Goal: Information Seeking & Learning: Find contact information

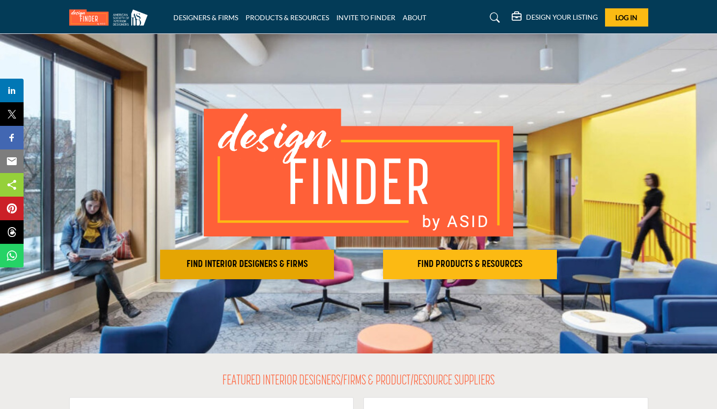
click at [286, 262] on h2 "FIND INTERIOR DESIGNERS & FIRMS" at bounding box center [247, 264] width 168 height 12
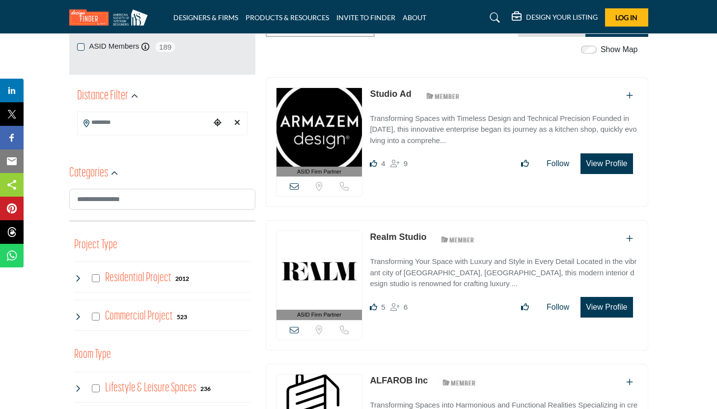
scroll to position [201, 0]
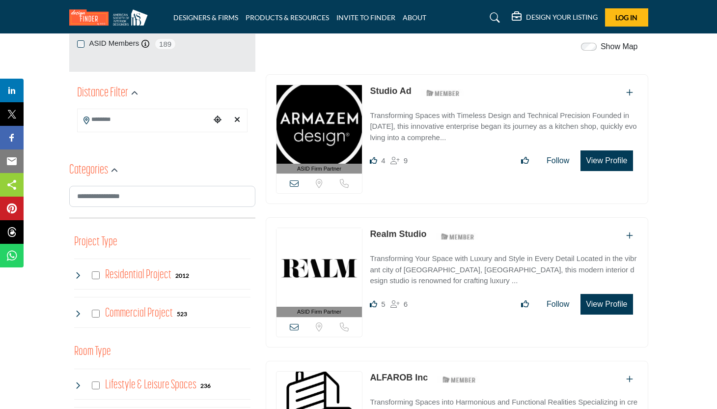
click at [184, 120] on input "Search Location" at bounding box center [144, 119] width 133 height 19
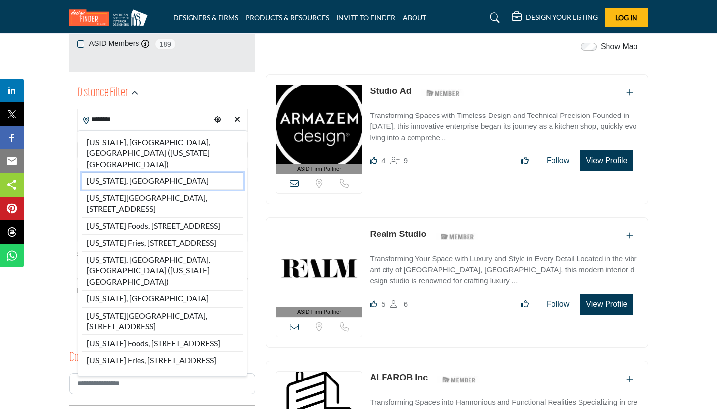
click at [174, 172] on li "New York, USA" at bounding box center [163, 180] width 162 height 17
type input "**********"
type input "***"
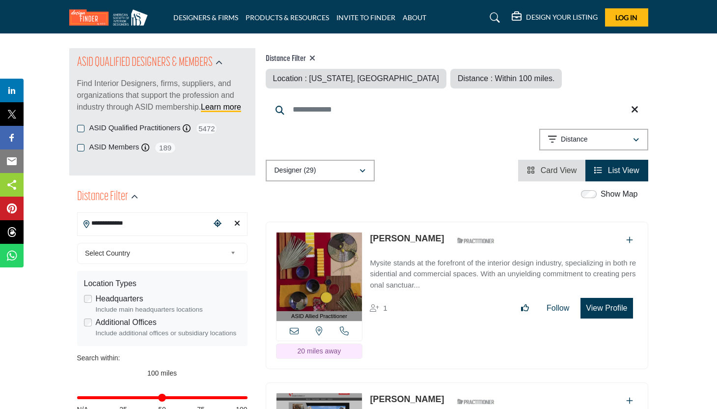
scroll to position [115, 0]
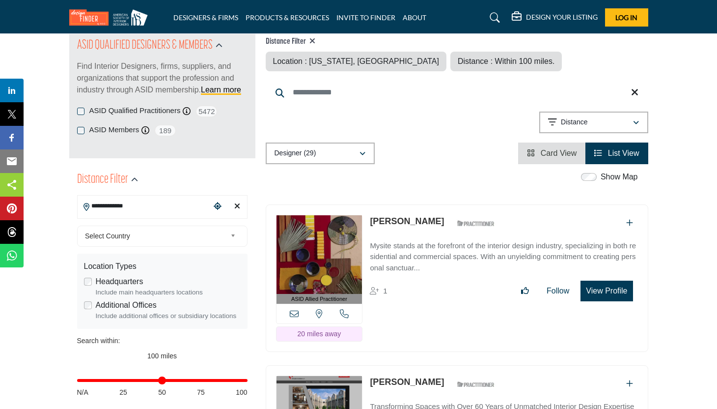
click at [219, 234] on span "Select Country" at bounding box center [155, 236] width 141 height 12
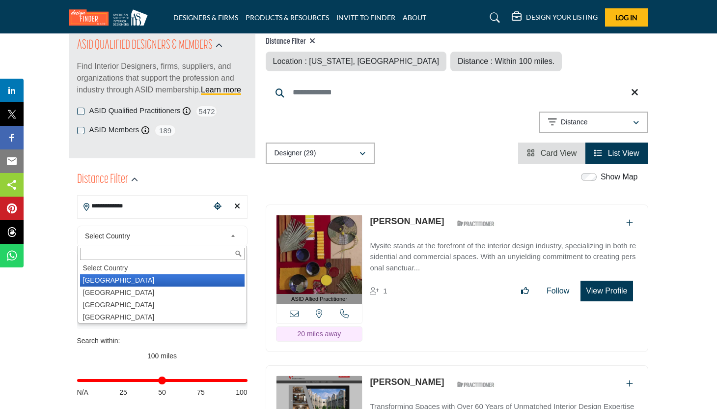
click at [149, 283] on li "United States" at bounding box center [162, 280] width 165 height 12
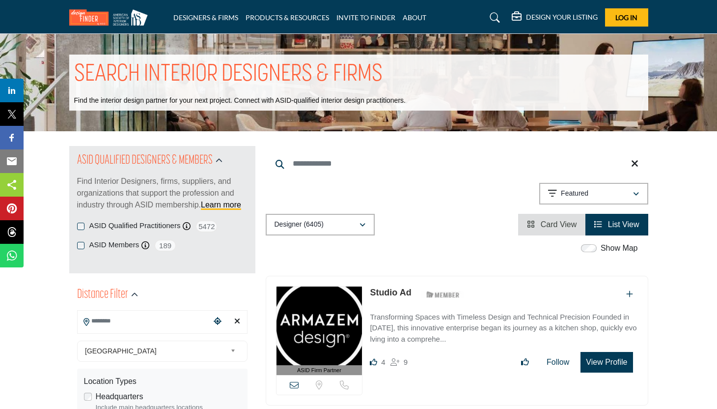
click at [242, 294] on div "Distance Filter" at bounding box center [162, 295] width 170 height 18
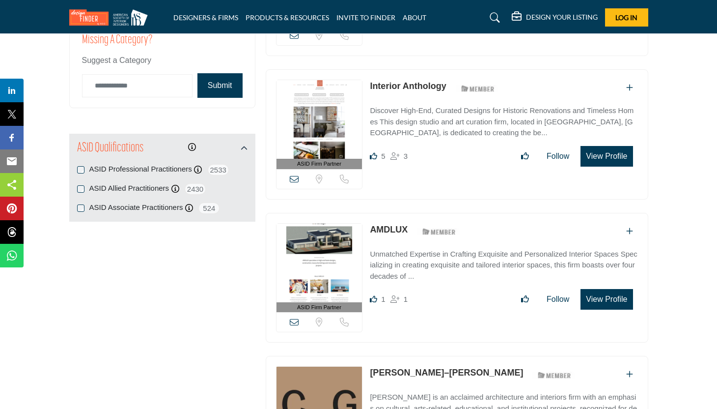
scroll to position [1206, 0]
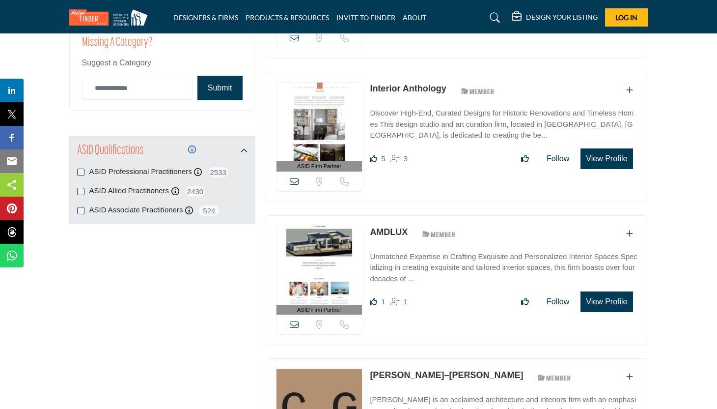
click at [193, 149] on icon "Information about" at bounding box center [192, 149] width 8 height 8
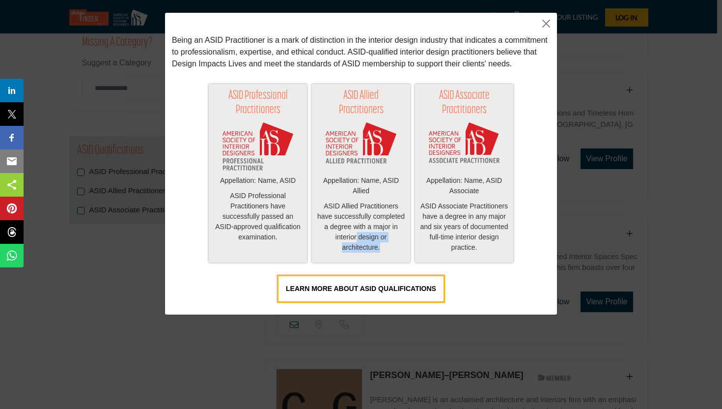
drag, startPoint x: 386, startPoint y: 262, endPoint x: 378, endPoint y: 255, distance: 10.8
click at [374, 252] on p "ASID Allied Practitioners have successfully completed a degree with a major in …" at bounding box center [361, 227] width 88 height 52
click at [507, 252] on p "ASID Associate Practitioners have a degree in any major and six years of docume…" at bounding box center [464, 227] width 88 height 52
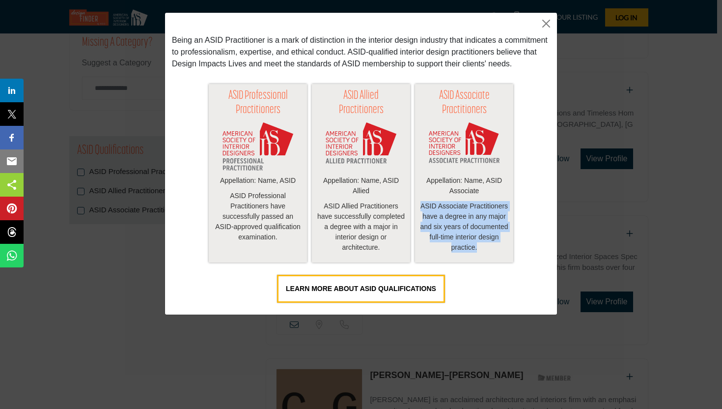
drag, startPoint x: 506, startPoint y: 264, endPoint x: 440, endPoint y: 211, distance: 84.9
click at [440, 211] on div "ASID Associate Practitioners Appellation: Name, ASID Associate ASID Associate P…" at bounding box center [464, 173] width 98 height 179
click at [548, 28] on button "Close" at bounding box center [546, 23] width 15 height 15
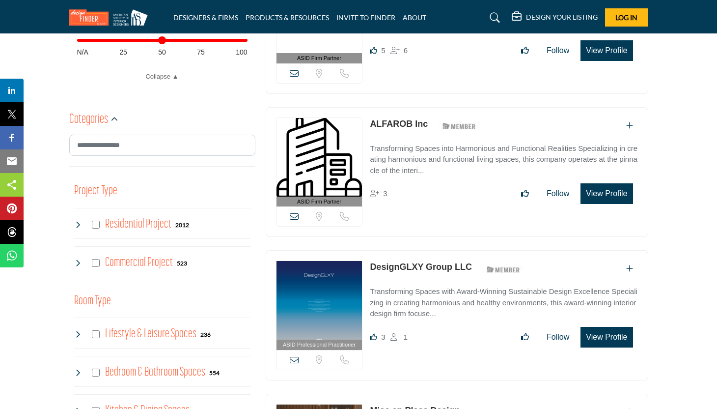
scroll to position [447, 0]
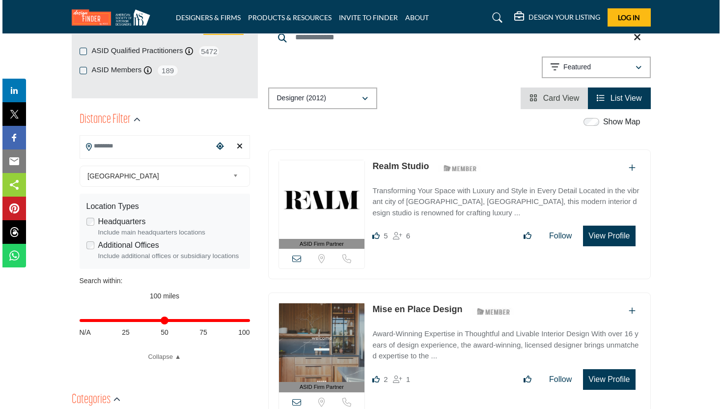
scroll to position [180, 0]
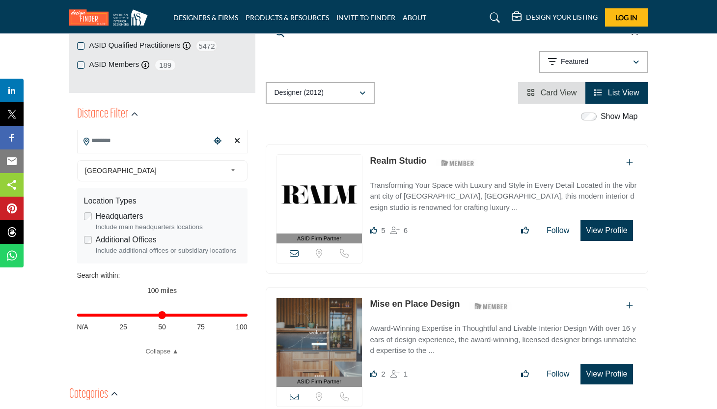
click at [604, 234] on button "View Profile" at bounding box center [607, 230] width 52 height 21
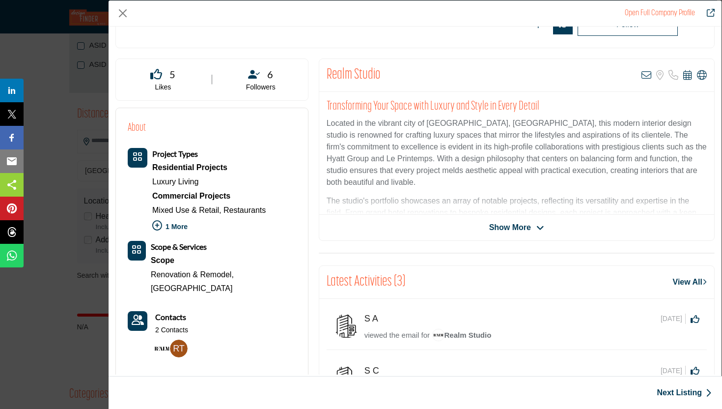
scroll to position [175, 0]
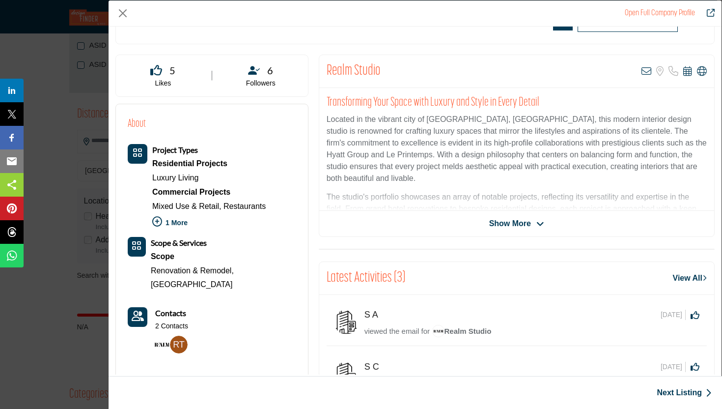
click at [532, 222] on span "Show More" at bounding box center [516, 224] width 55 height 12
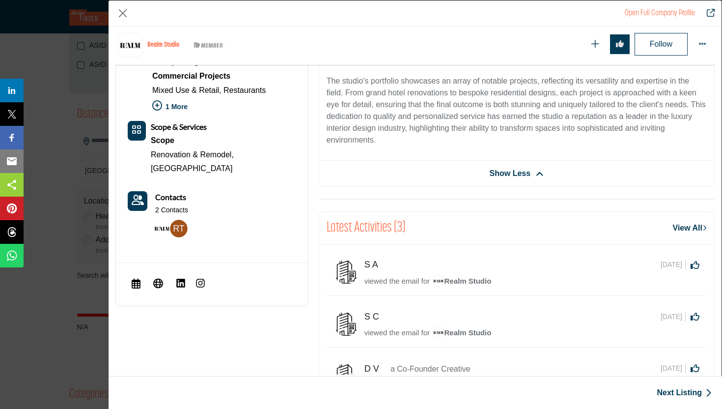
scroll to position [332, 0]
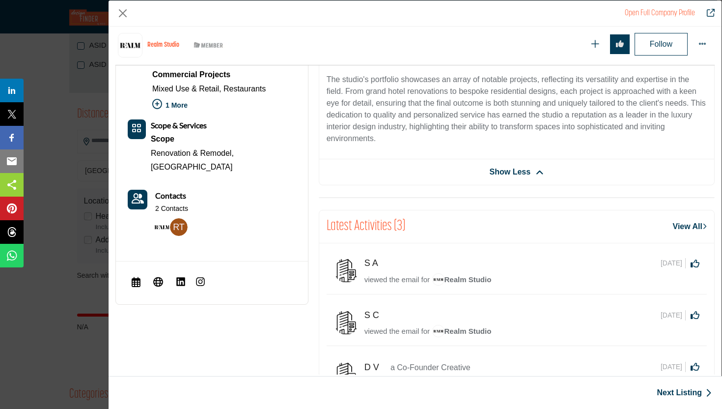
click at [649, 104] on p "The studio's portfolio showcases an array of notable projects, reflecting its v…" at bounding box center [517, 109] width 380 height 71
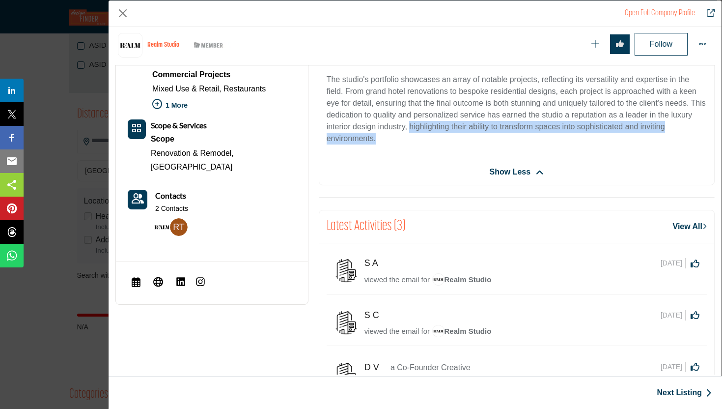
drag, startPoint x: 432, startPoint y: 128, endPoint x: 457, endPoint y: 135, distance: 25.5
click at [457, 135] on p "The studio's portfolio showcases an array of notable projects, reflecting its v…" at bounding box center [517, 109] width 380 height 71
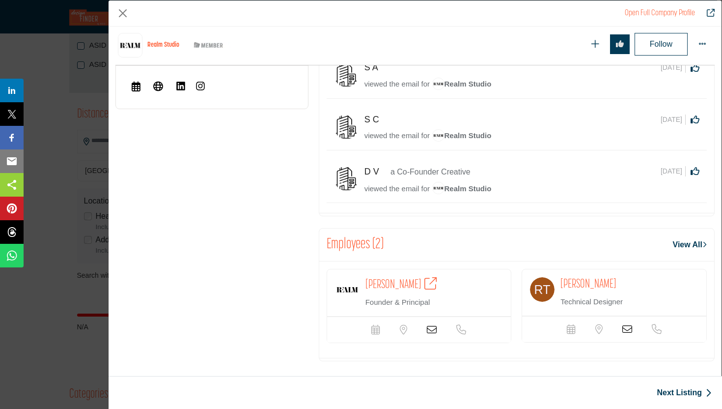
scroll to position [531, 0]
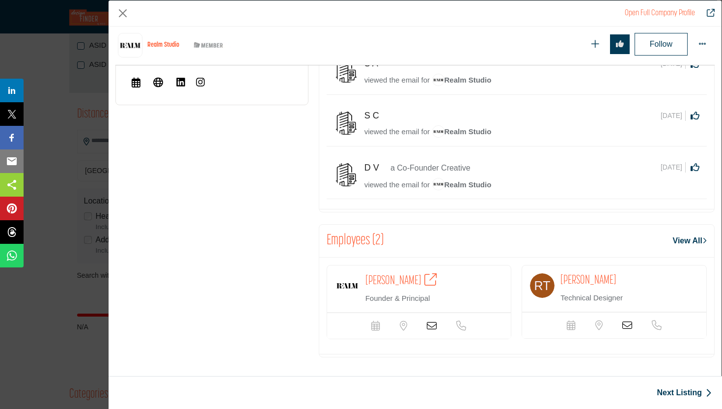
click at [385, 278] on span "Maria Tsang" at bounding box center [393, 281] width 56 height 12
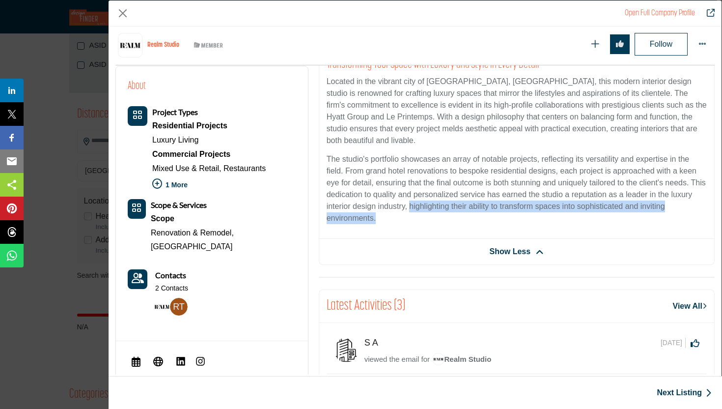
scroll to position [253, 0]
click at [179, 283] on p "2 Contacts" at bounding box center [171, 288] width 33 height 10
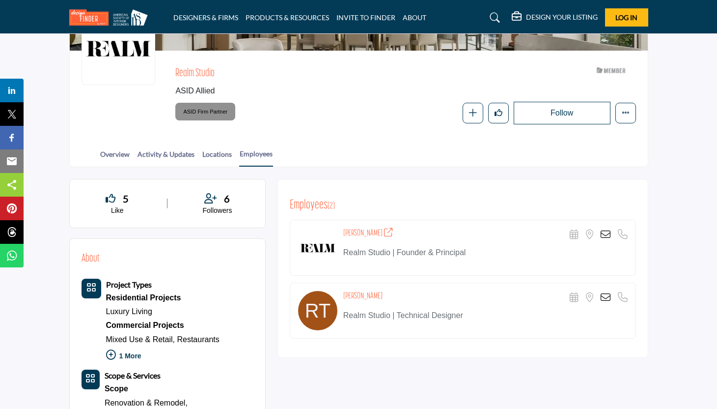
scroll to position [111, 0]
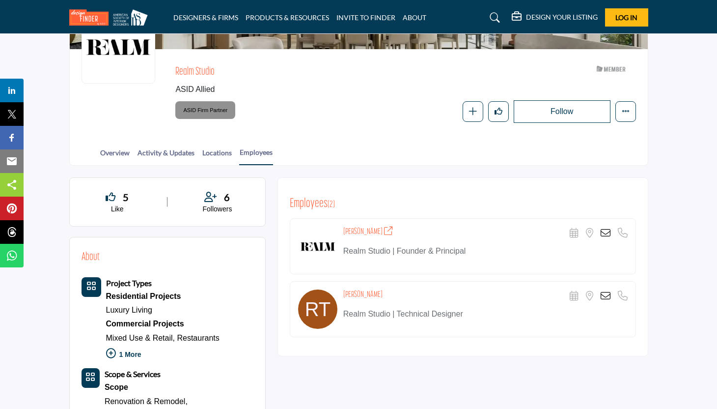
click at [607, 232] on icon at bounding box center [606, 233] width 10 height 10
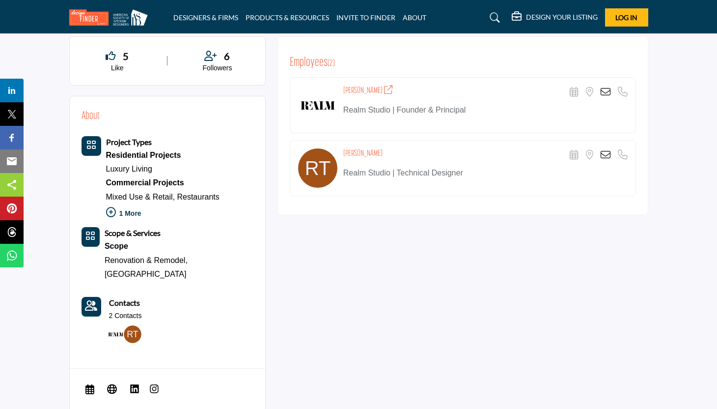
scroll to position [305, 0]
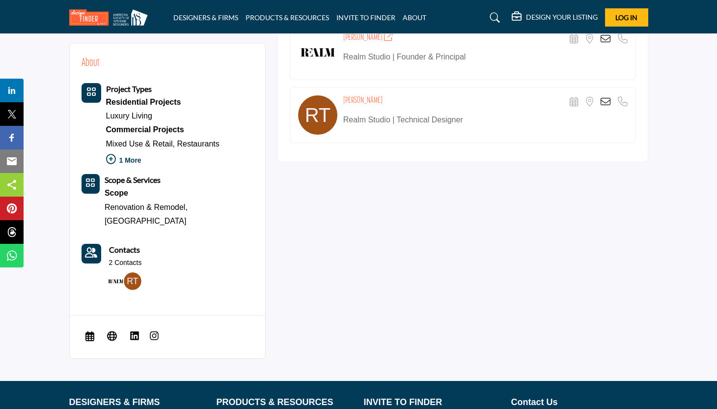
click at [134, 331] on img at bounding box center [135, 336] width 10 height 10
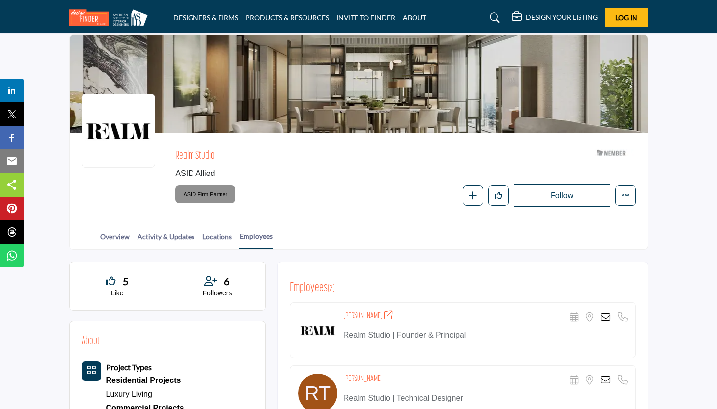
scroll to position [0, 0]
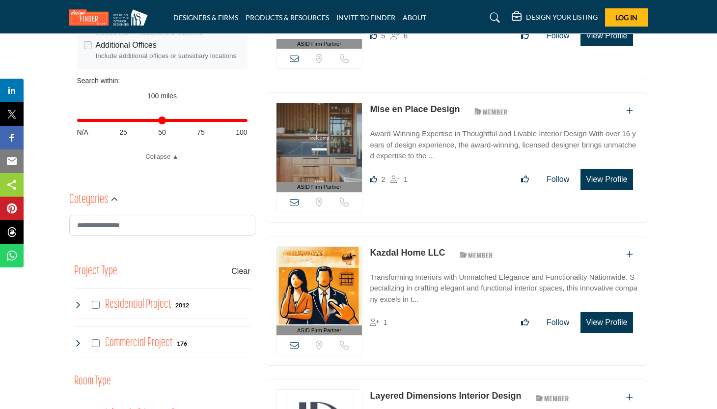
scroll to position [380, 0]
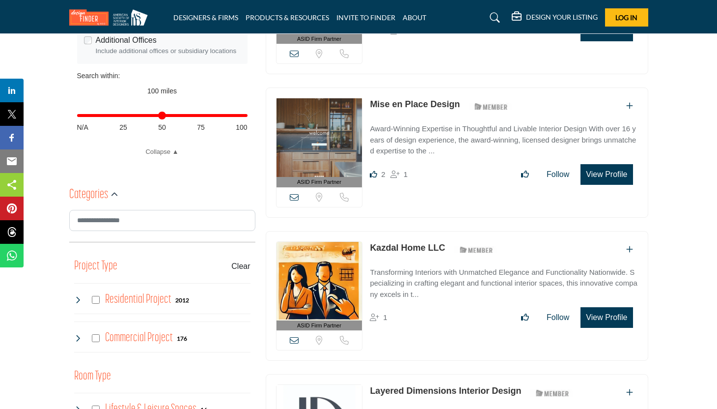
click at [325, 155] on img at bounding box center [319, 137] width 86 height 79
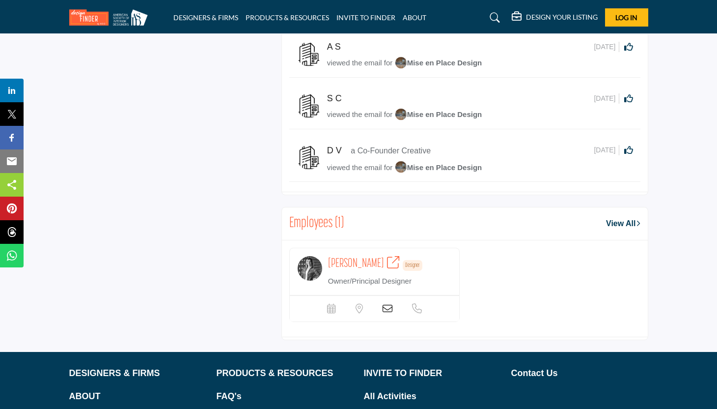
scroll to position [649, 0]
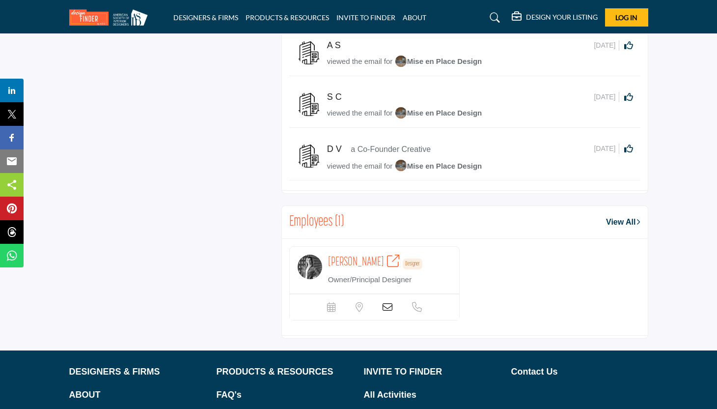
click at [312, 279] on img at bounding box center [310, 266] width 25 height 25
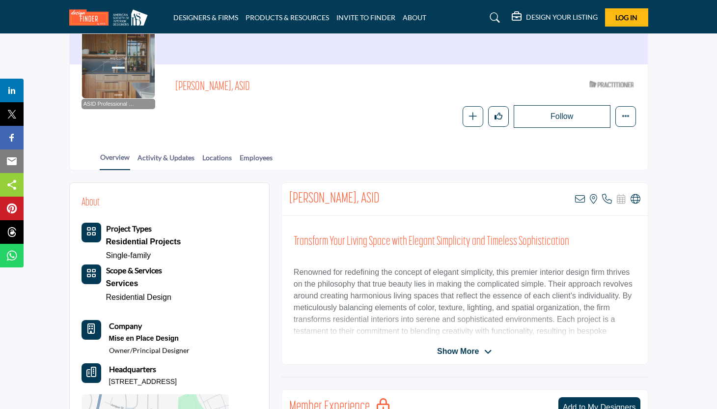
scroll to position [97, 0]
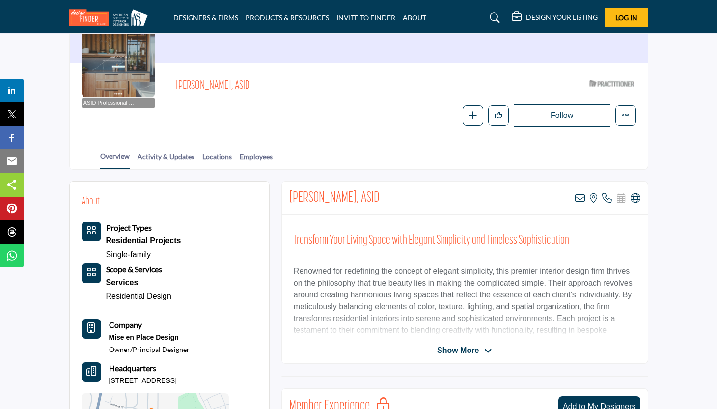
click at [479, 345] on span "Show More" at bounding box center [464, 350] width 55 height 12
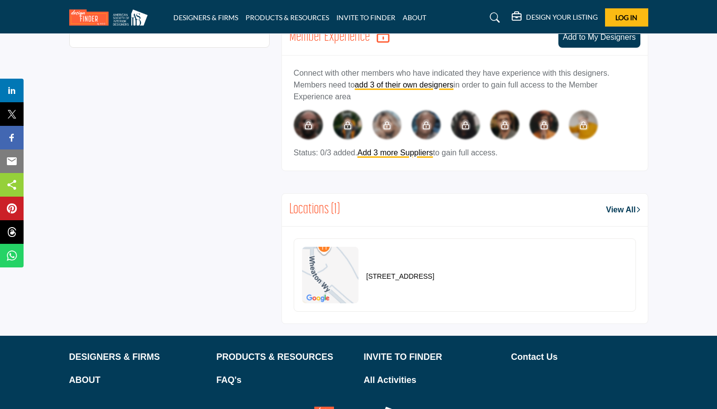
scroll to position [608, 0]
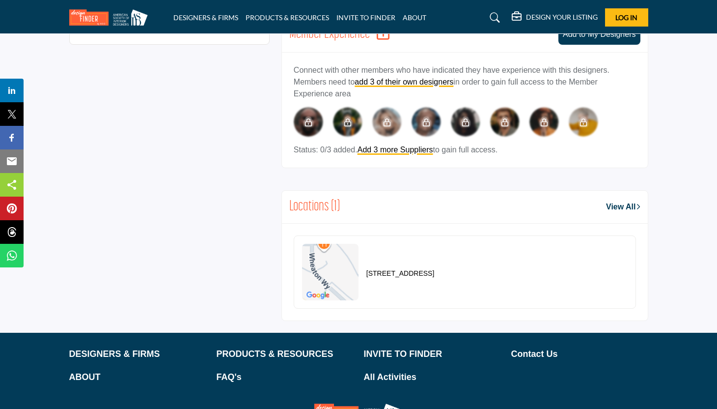
click at [333, 276] on img at bounding box center [330, 272] width 56 height 56
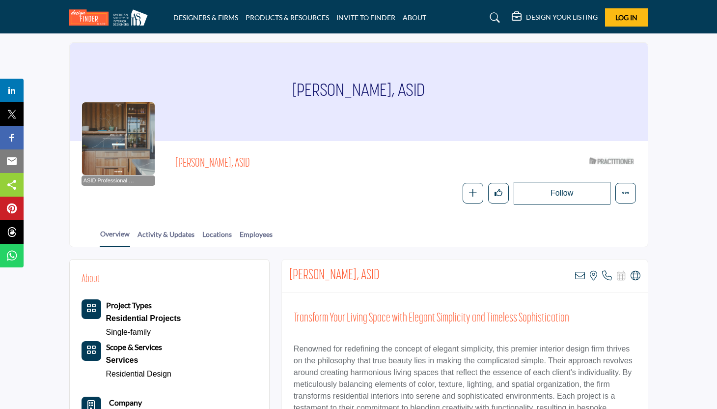
scroll to position [0, 0]
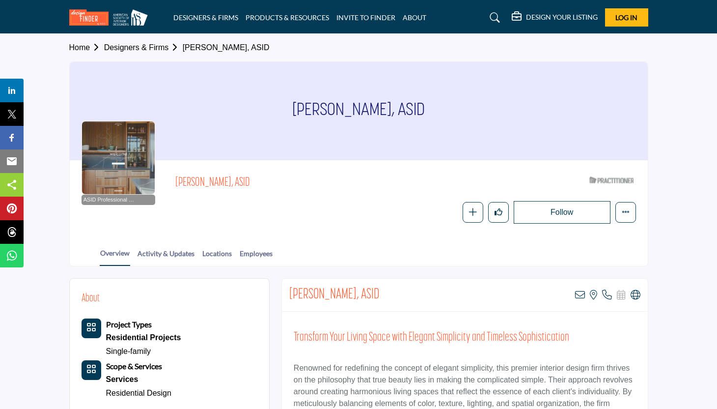
click at [161, 47] on link "Designers & Firms" at bounding box center [143, 47] width 79 height 8
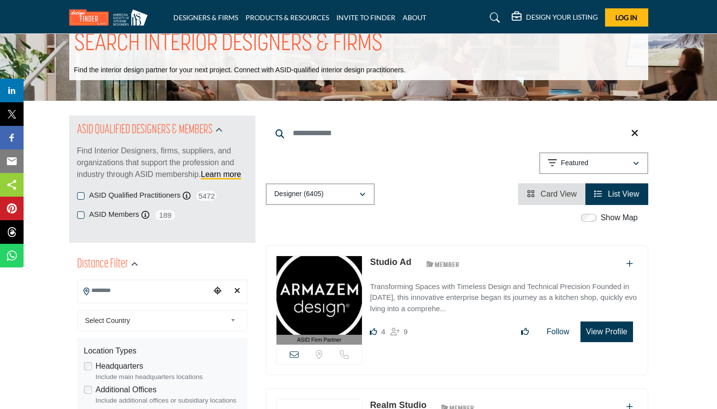
scroll to position [51, 0]
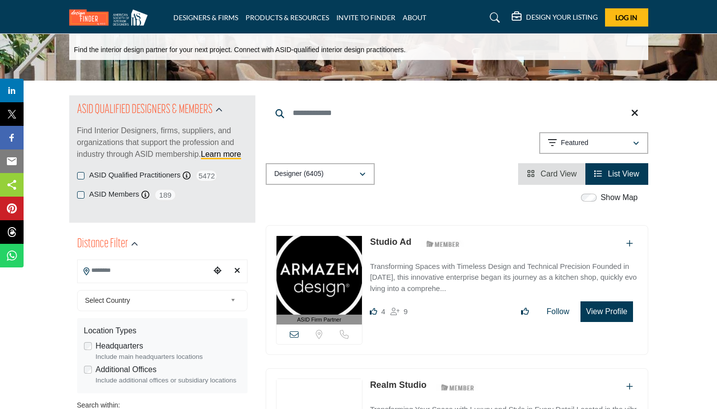
click at [137, 273] on input "Search Location" at bounding box center [144, 270] width 133 height 19
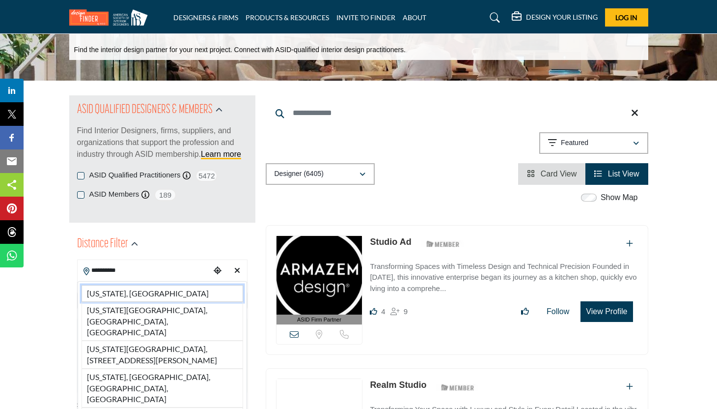
click at [133, 295] on li "New Jersey, USA" at bounding box center [163, 293] width 162 height 17
type input "**********"
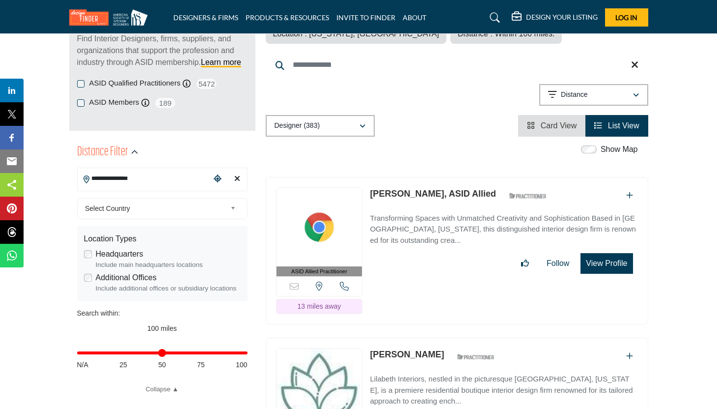
scroll to position [149, 0]
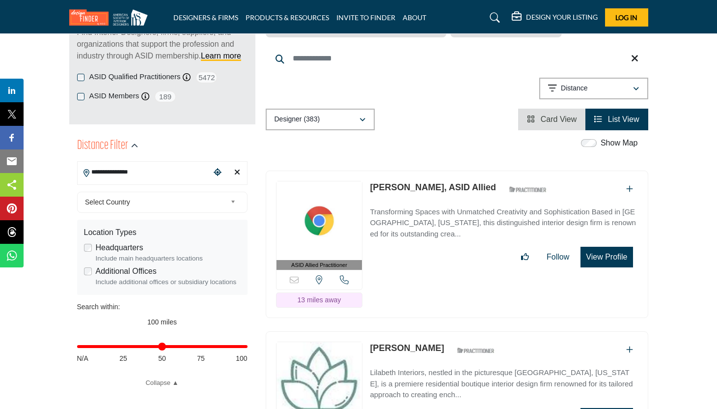
click at [218, 171] on icon "Choose your current location" at bounding box center [218, 172] width 8 height 8
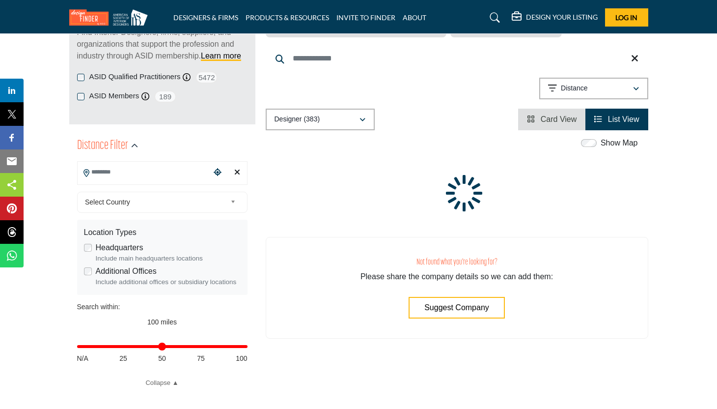
type input "**********"
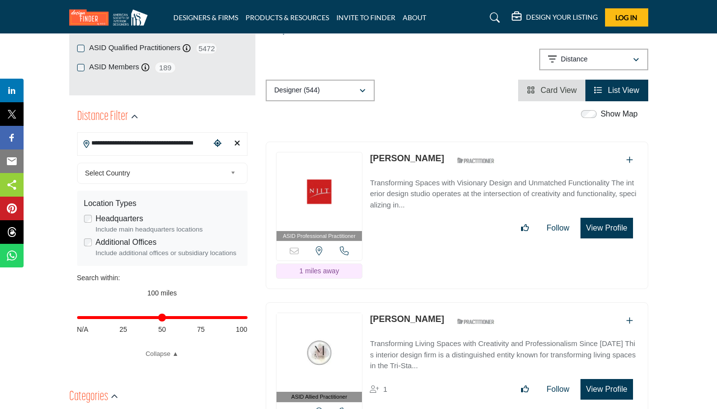
scroll to position [179, 0]
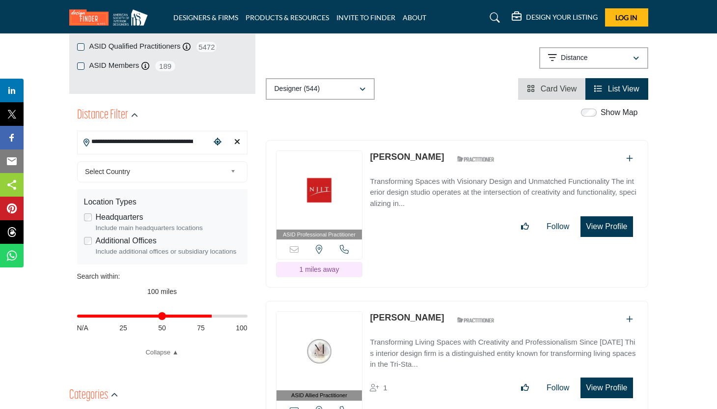
drag, startPoint x: 242, startPoint y: 318, endPoint x: 124, endPoint y: 363, distance: 126.2
type input "**"
click at [208, 316] on input "Distance in miles" at bounding box center [162, 316] width 170 height 2
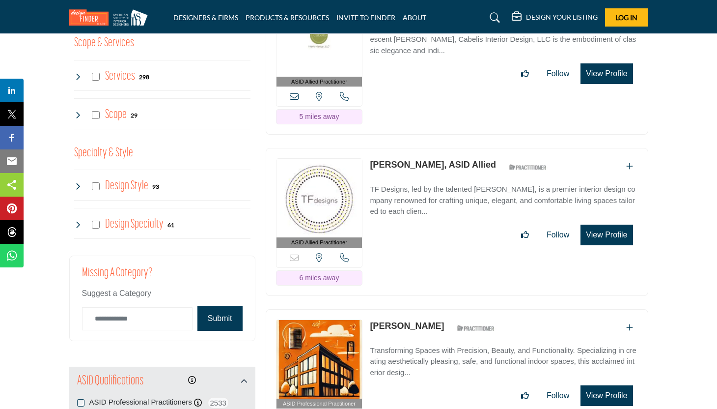
scroll to position [977, 0]
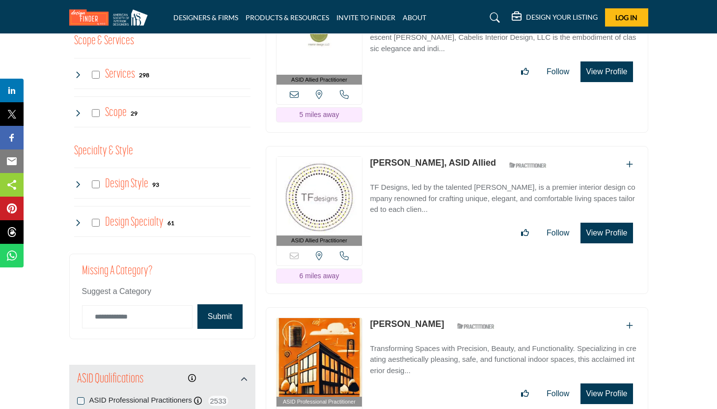
click at [216, 321] on button "Submit" at bounding box center [219, 316] width 45 height 25
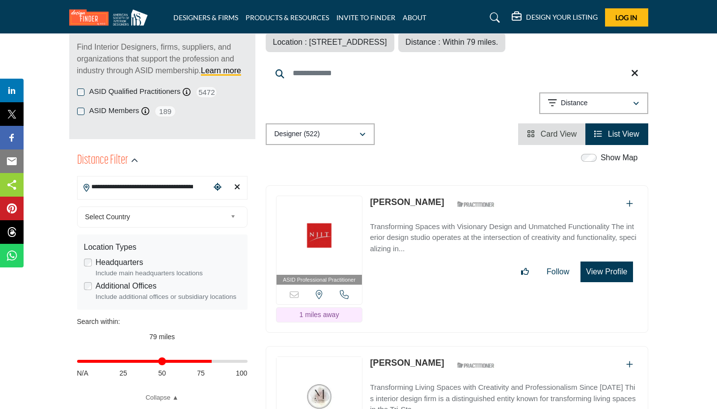
scroll to position [146, 0]
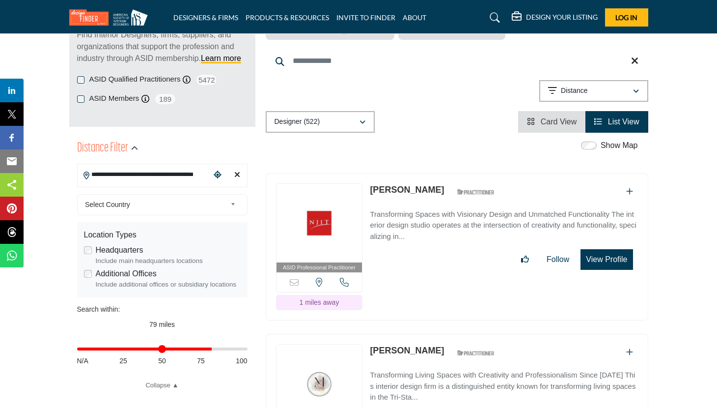
click at [330, 227] on img at bounding box center [319, 223] width 86 height 79
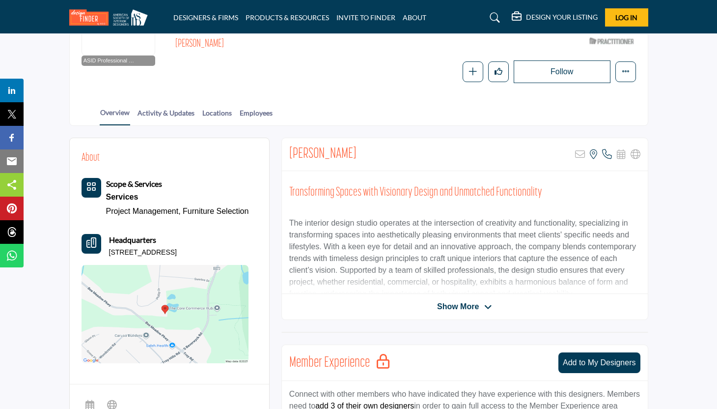
scroll to position [140, 0]
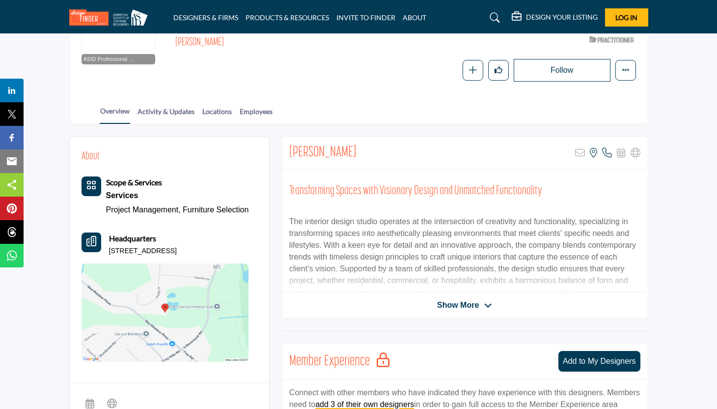
click at [481, 297] on div "[PERSON_NAME] Sorry, but this listing is on a subscription plan which does not …" at bounding box center [464, 227] width 367 height 182
click at [478, 302] on span "Show More" at bounding box center [458, 305] width 42 height 12
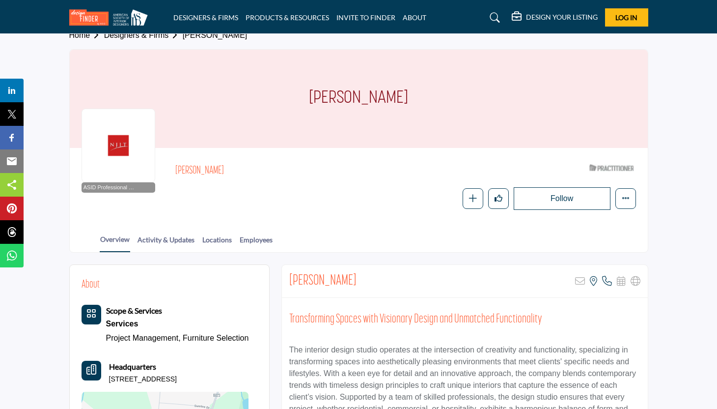
scroll to position [0, 0]
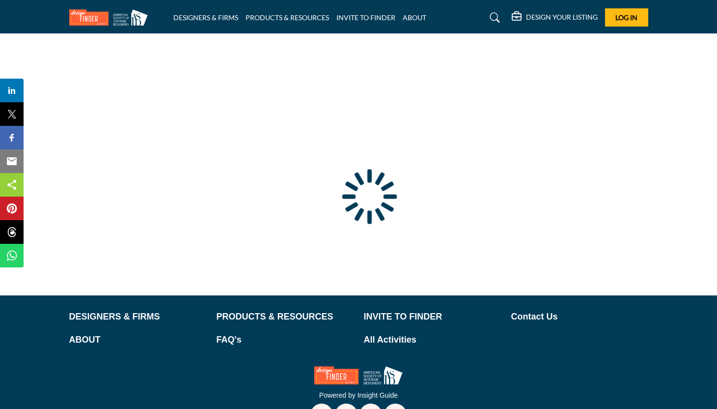
scroll to position [2, 0]
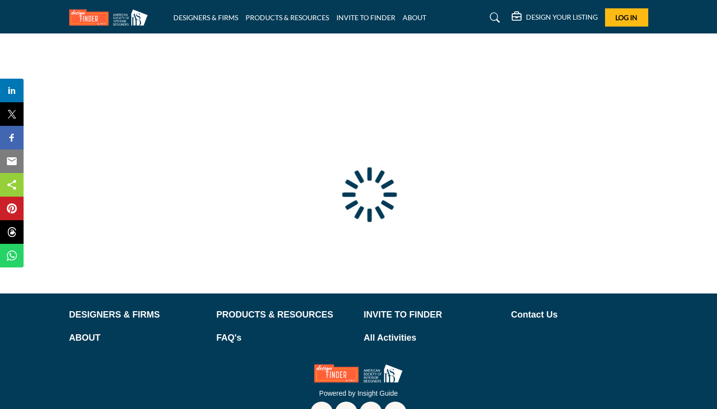
type input "**********"
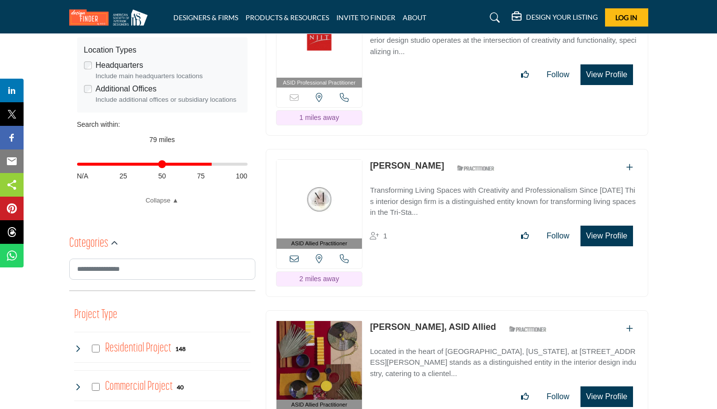
scroll to position [334, 0]
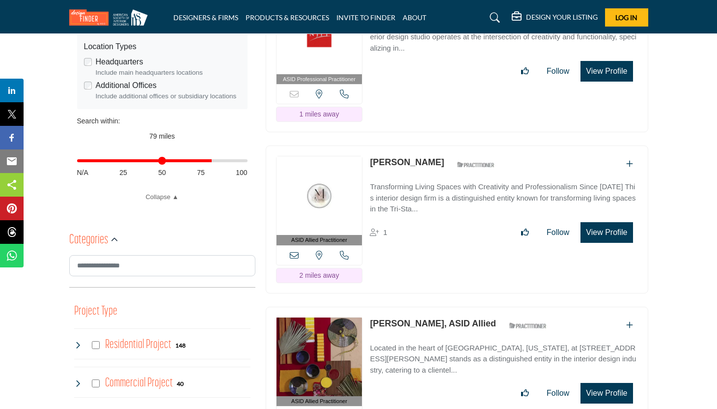
click at [354, 208] on img at bounding box center [319, 195] width 86 height 79
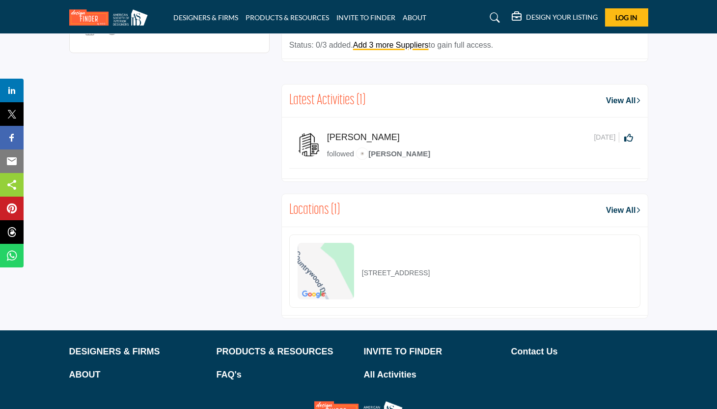
scroll to position [559, 0]
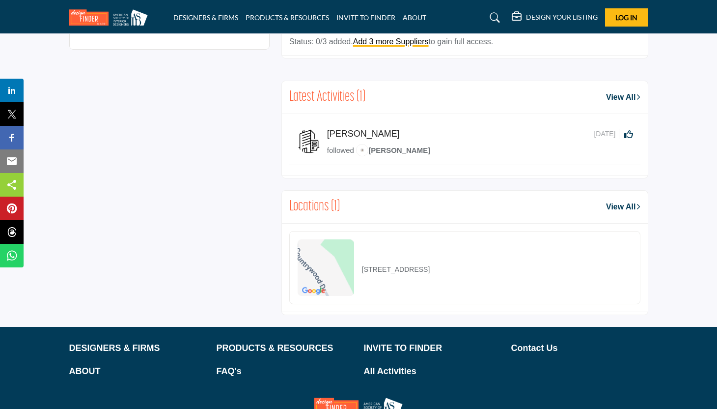
click at [393, 154] on span "[PERSON_NAME]" at bounding box center [393, 150] width 74 height 8
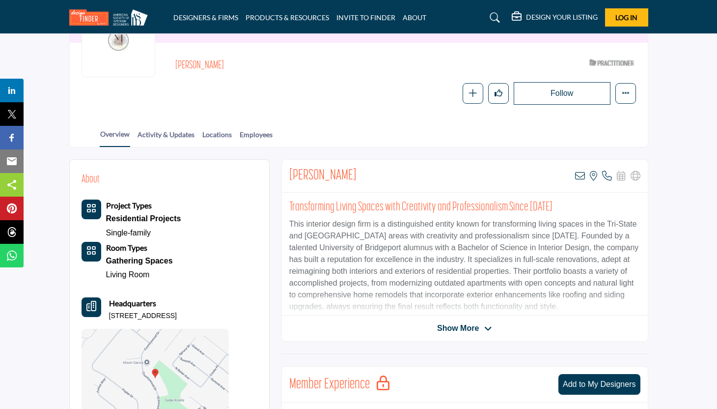
scroll to position [121, 0]
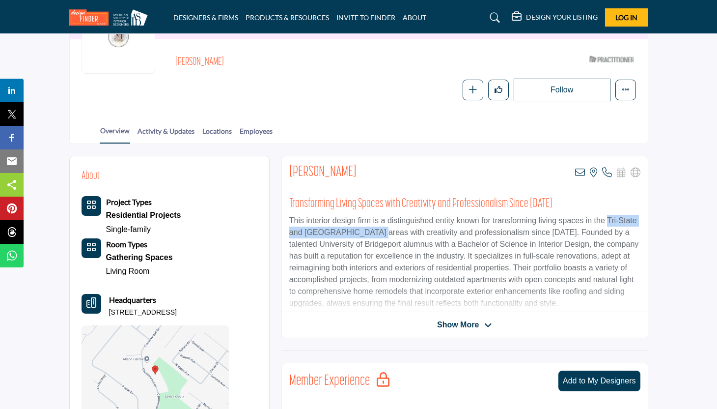
drag, startPoint x: 612, startPoint y: 219, endPoint x: 394, endPoint y: 234, distance: 218.6
click at [394, 234] on p "This interior design firm is a distinguished entity known for transforming livi…" at bounding box center [464, 262] width 351 height 94
copy p "Tri-State and New England areas"
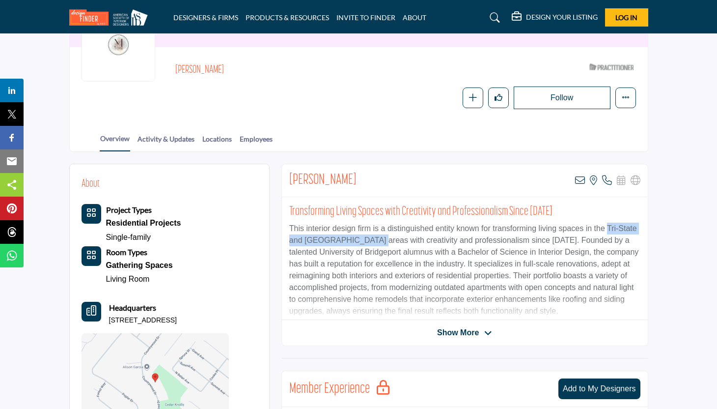
scroll to position [112, 0]
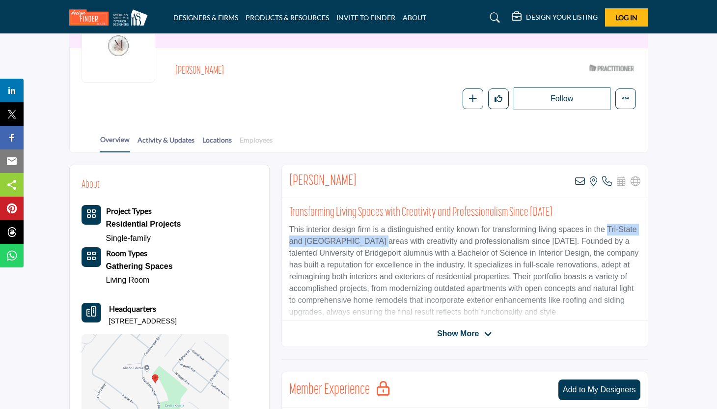
click at [253, 137] on link "Employees" at bounding box center [256, 143] width 34 height 17
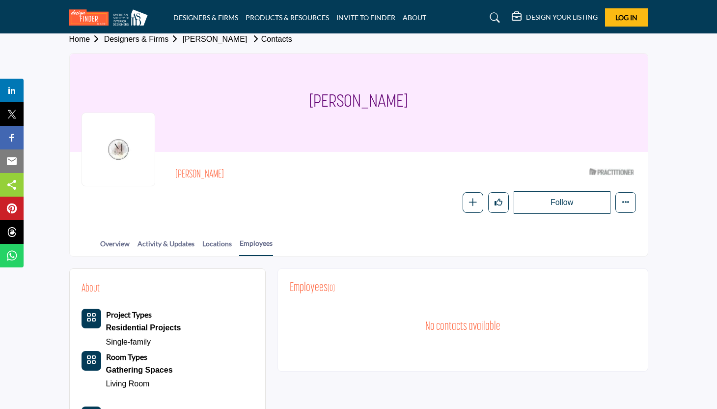
scroll to position [7, 0]
click at [208, 171] on h2 "[PERSON_NAME]" at bounding box center [310, 175] width 270 height 13
copy div "[PERSON_NAME]"
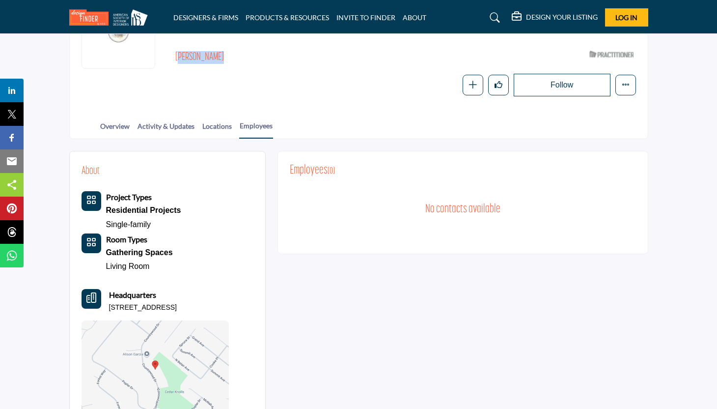
scroll to position [149, 0]
